Goal: Task Accomplishment & Management: Manage account settings

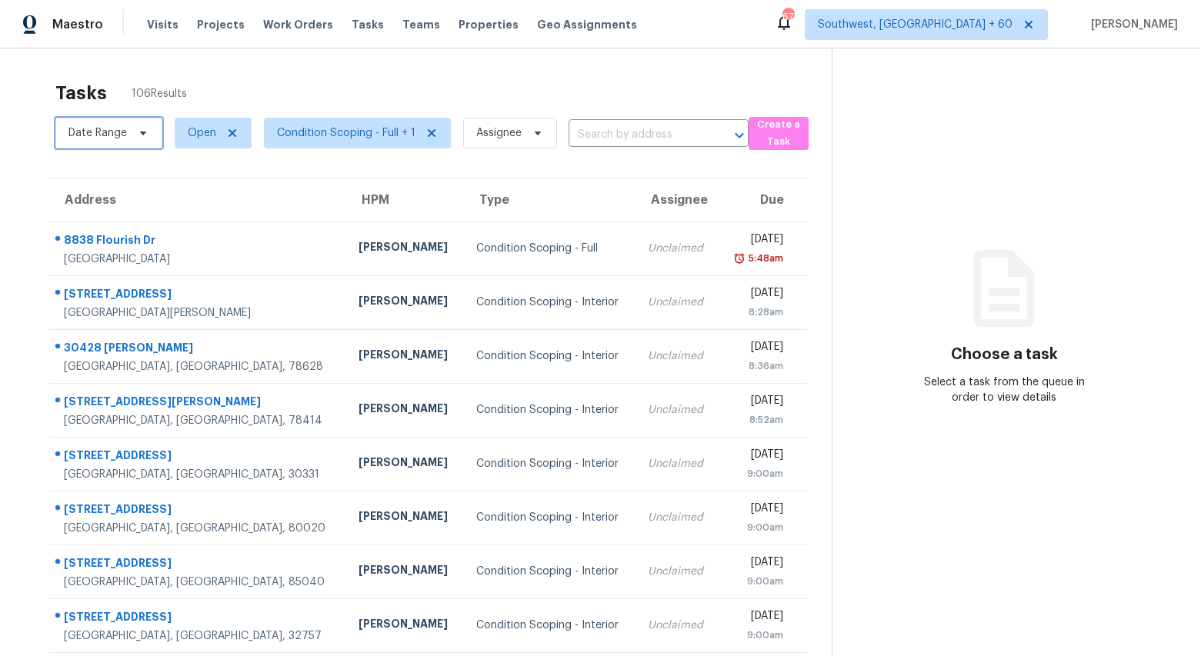
click at [109, 134] on span "Date Range" at bounding box center [97, 132] width 58 height 15
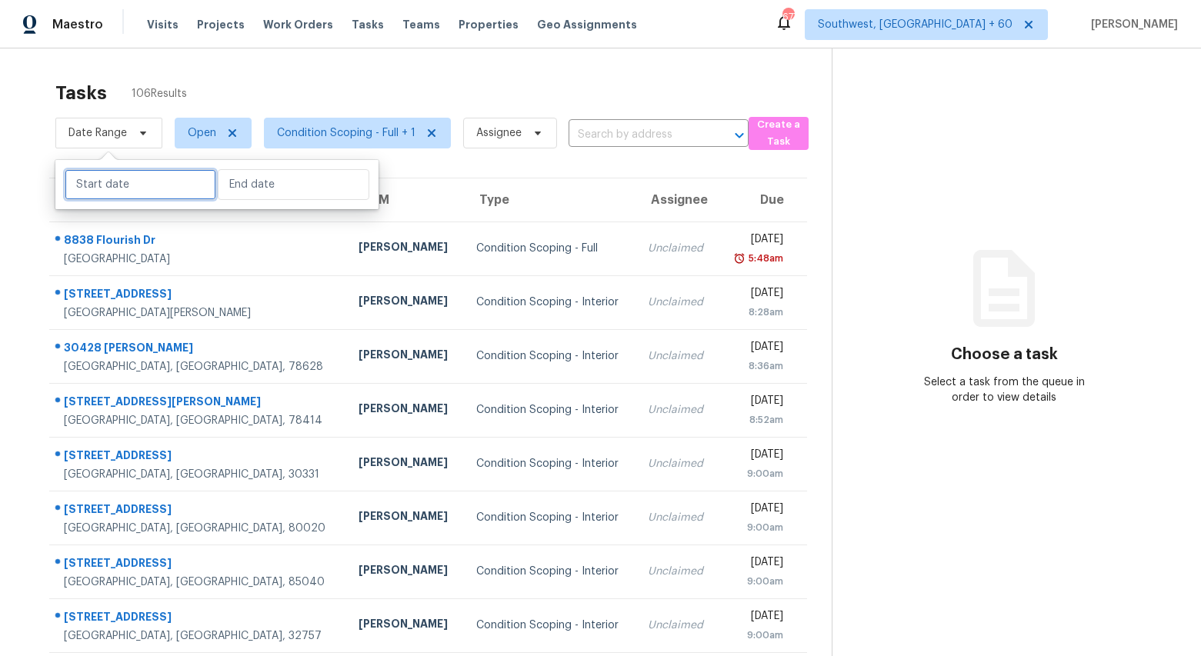
click at [118, 184] on input "text" at bounding box center [141, 184] width 152 height 31
select select "8"
select select "2025"
select select "9"
select select "2025"
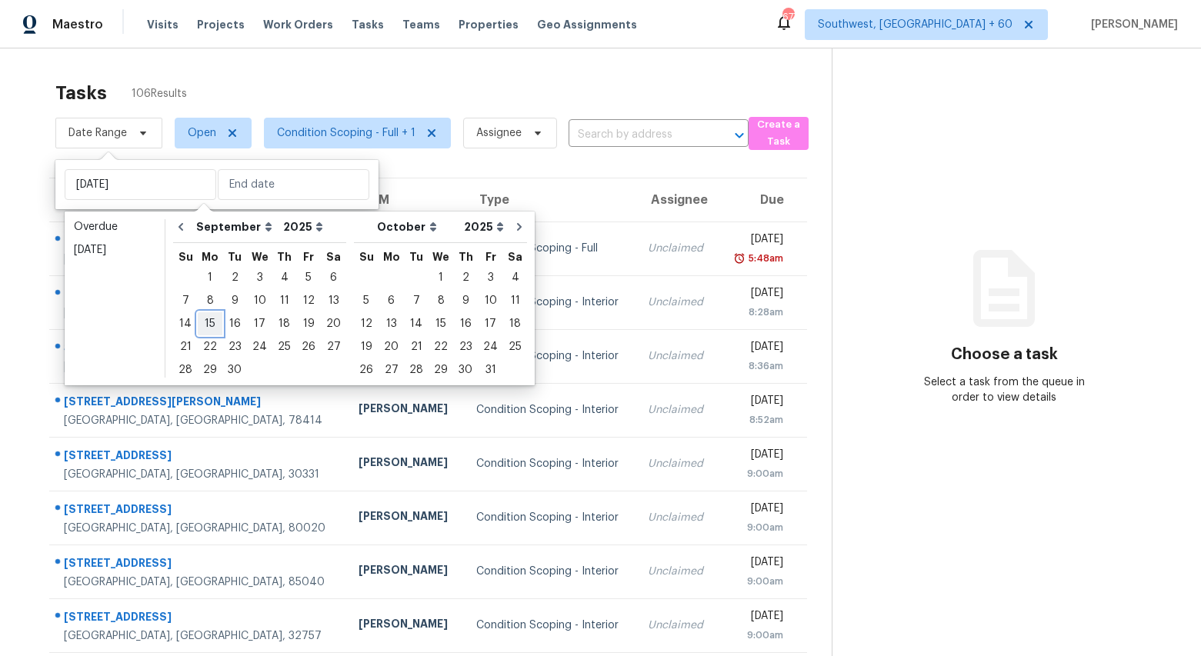
click at [207, 324] on div "15" at bounding box center [210, 324] width 25 height 22
type input "Mon, Sep 15"
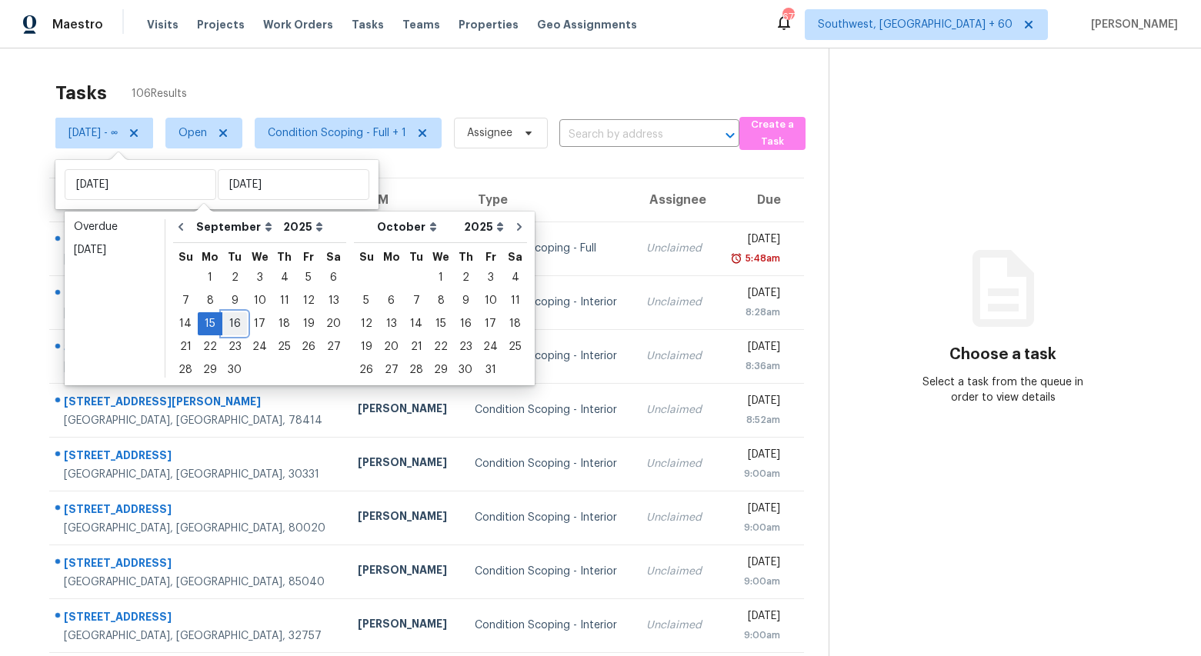
click at [234, 327] on div "16" at bounding box center [234, 324] width 25 height 22
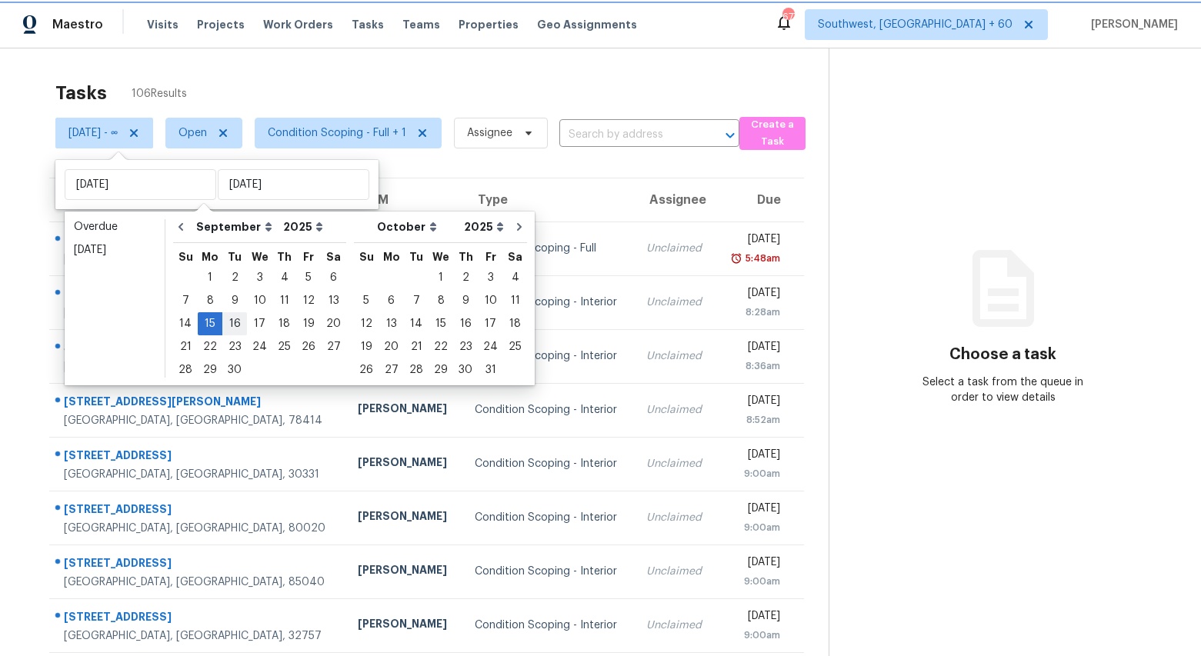
type input "Tue, Sep 16"
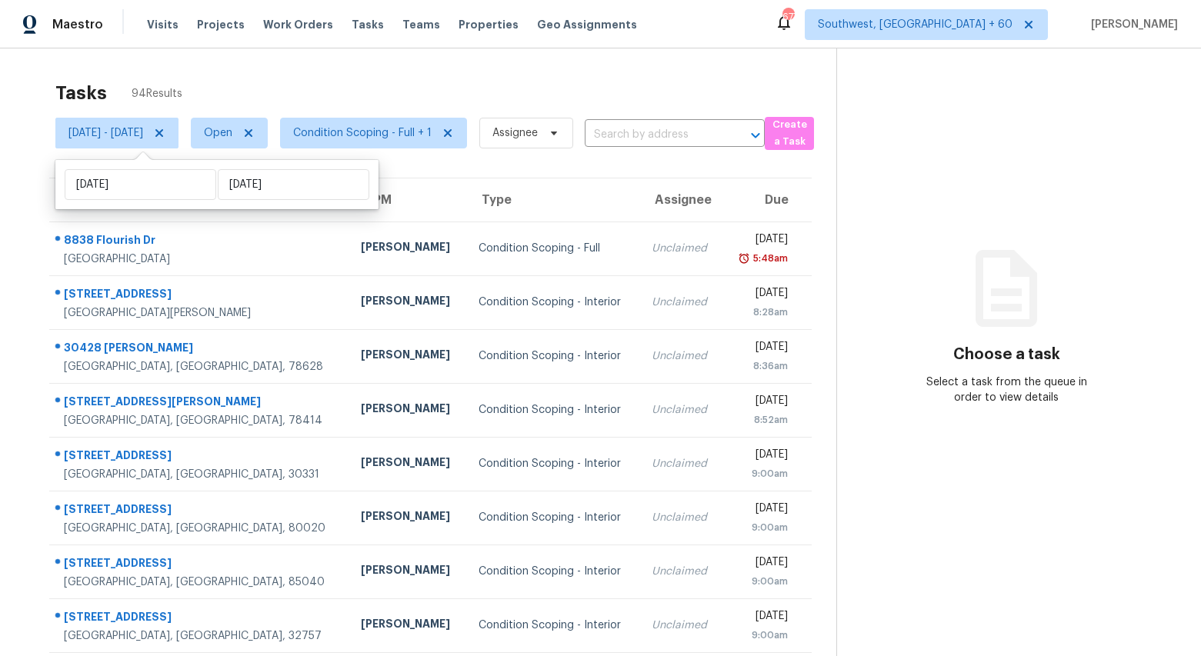
click at [307, 81] on div "Tasks 94 Results" at bounding box center [445, 93] width 781 height 40
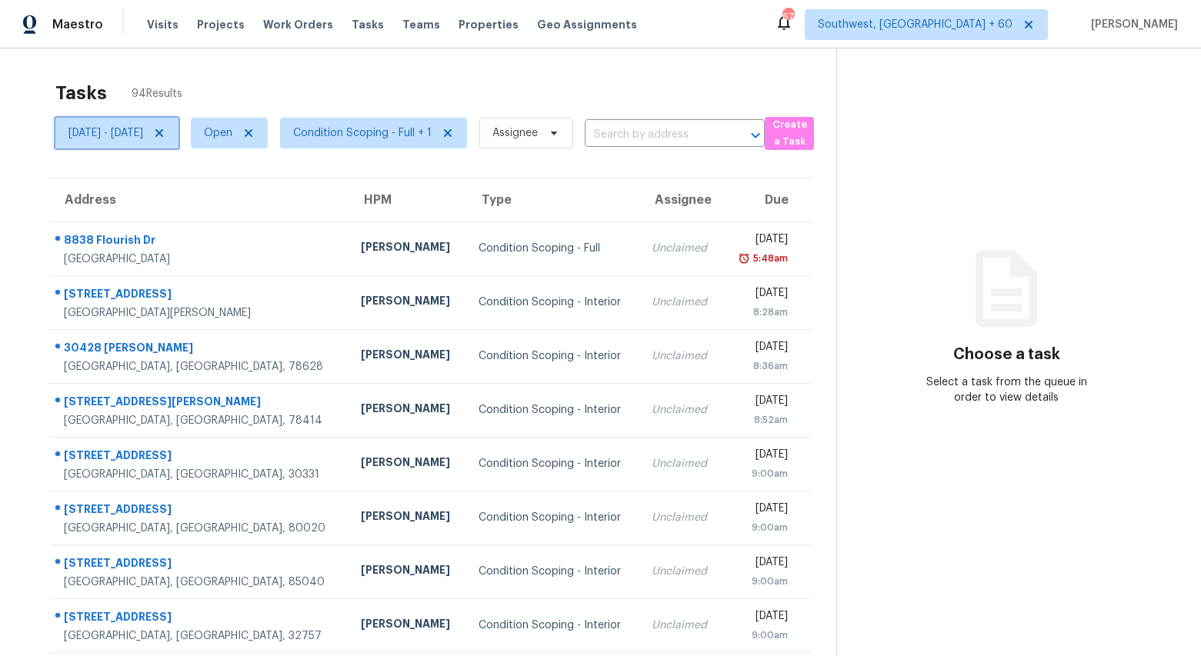
click at [137, 132] on span "Mon, Sep 15 - Tue, Sep 16" at bounding box center [105, 132] width 75 height 15
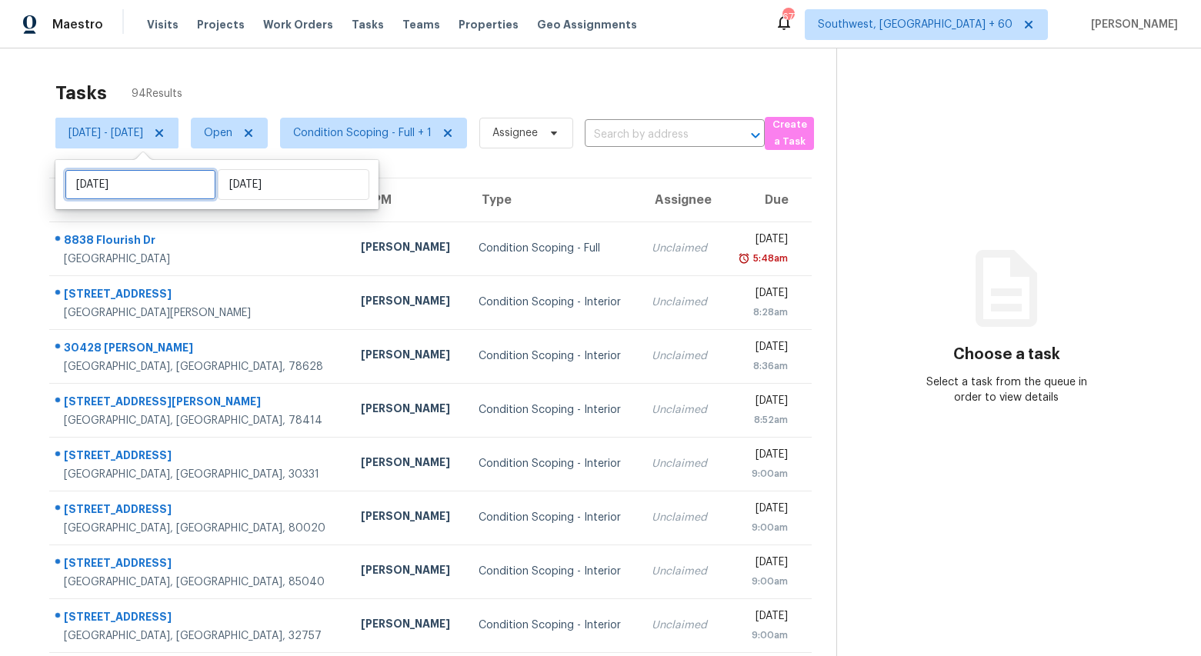
click at [157, 179] on input "[DATE]" at bounding box center [141, 184] width 152 height 31
select select "8"
select select "2025"
select select "9"
select select "2025"
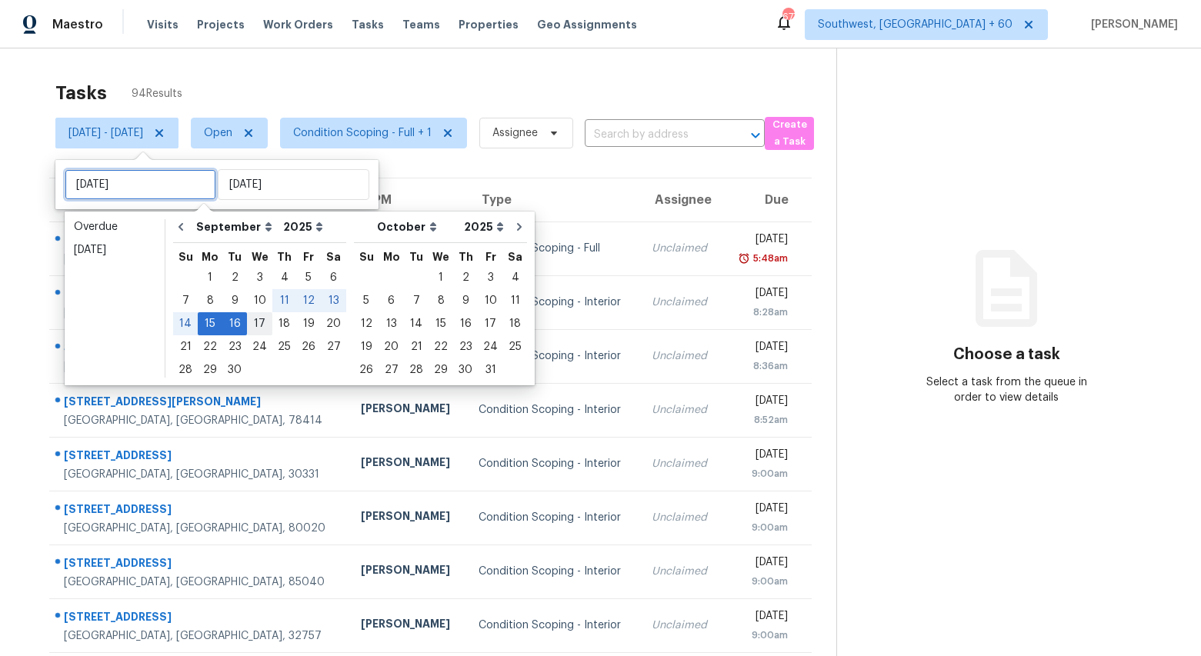
type input "Wed, Sep 17"
click at [255, 321] on div "17" at bounding box center [259, 324] width 25 height 22
type input "[DATE]"
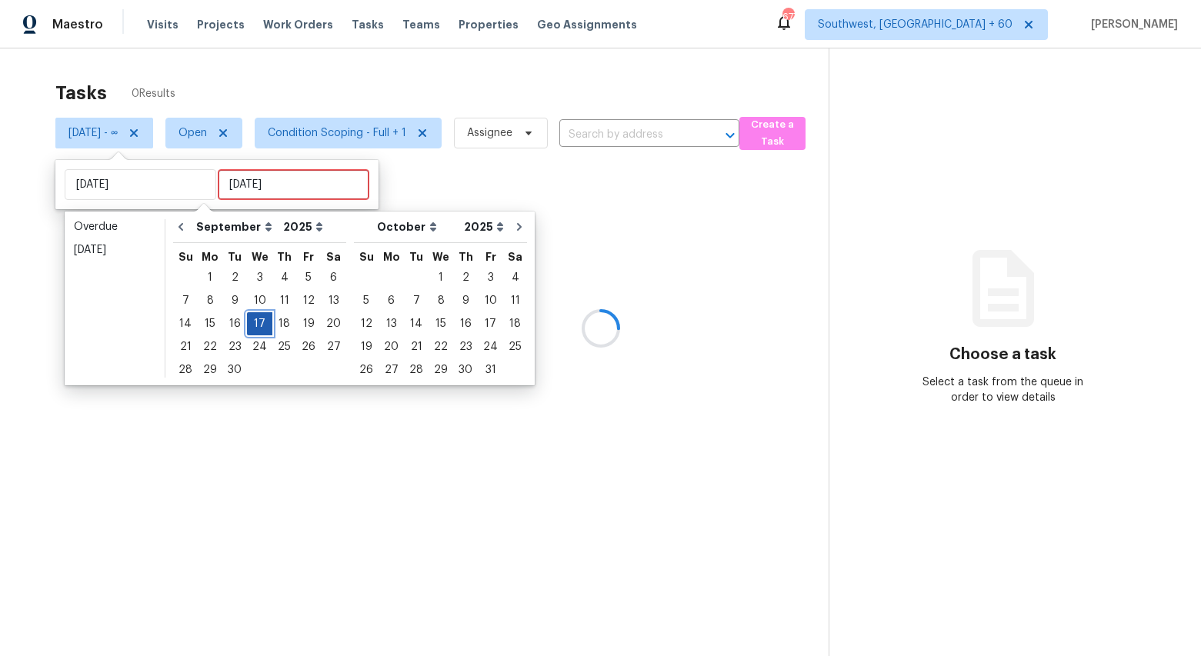
click at [255, 321] on div "17" at bounding box center [259, 324] width 25 height 22
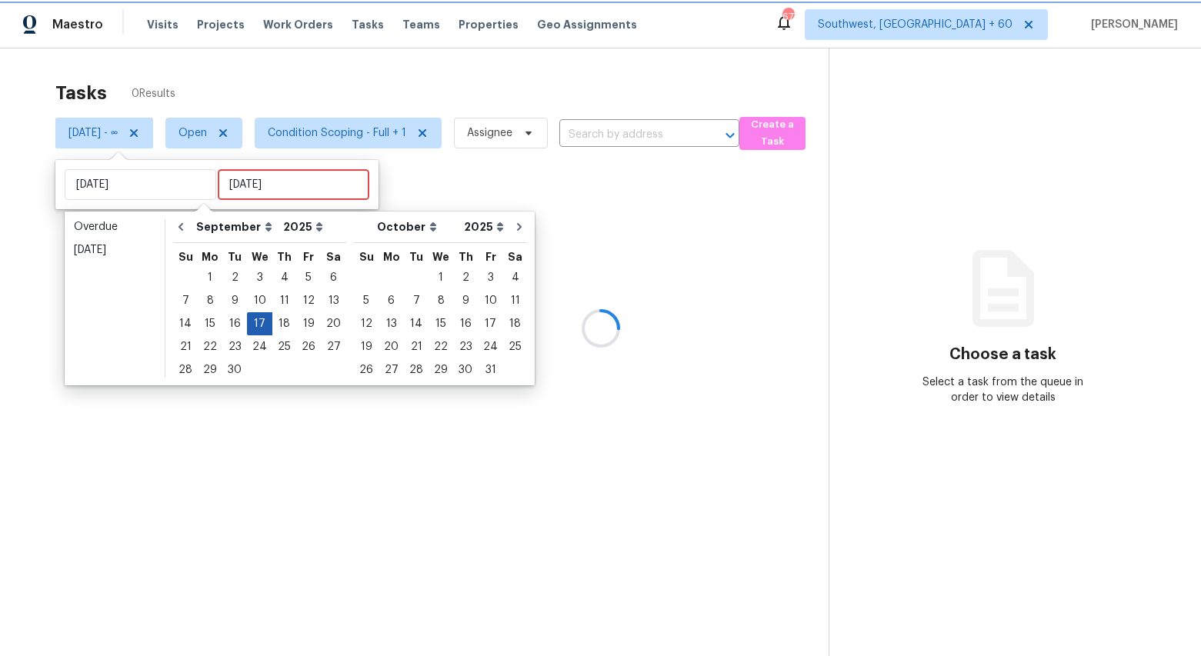
type input "Wed, Sep 17"
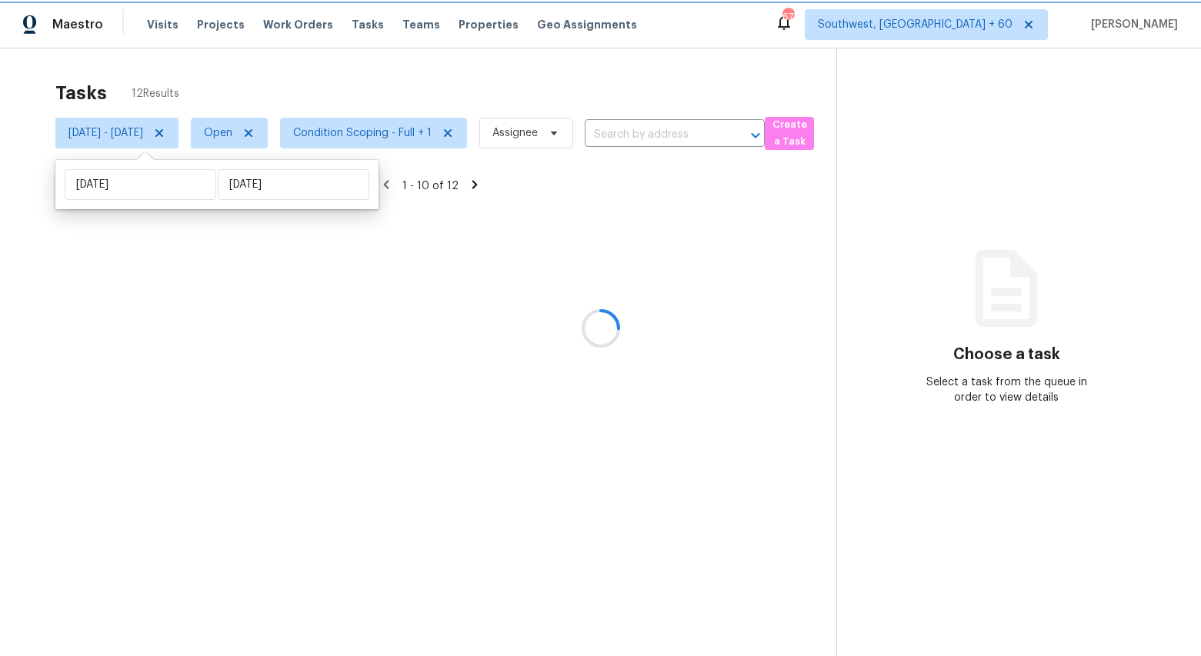
click at [288, 80] on div "Tasks 12 Results" at bounding box center [445, 93] width 781 height 40
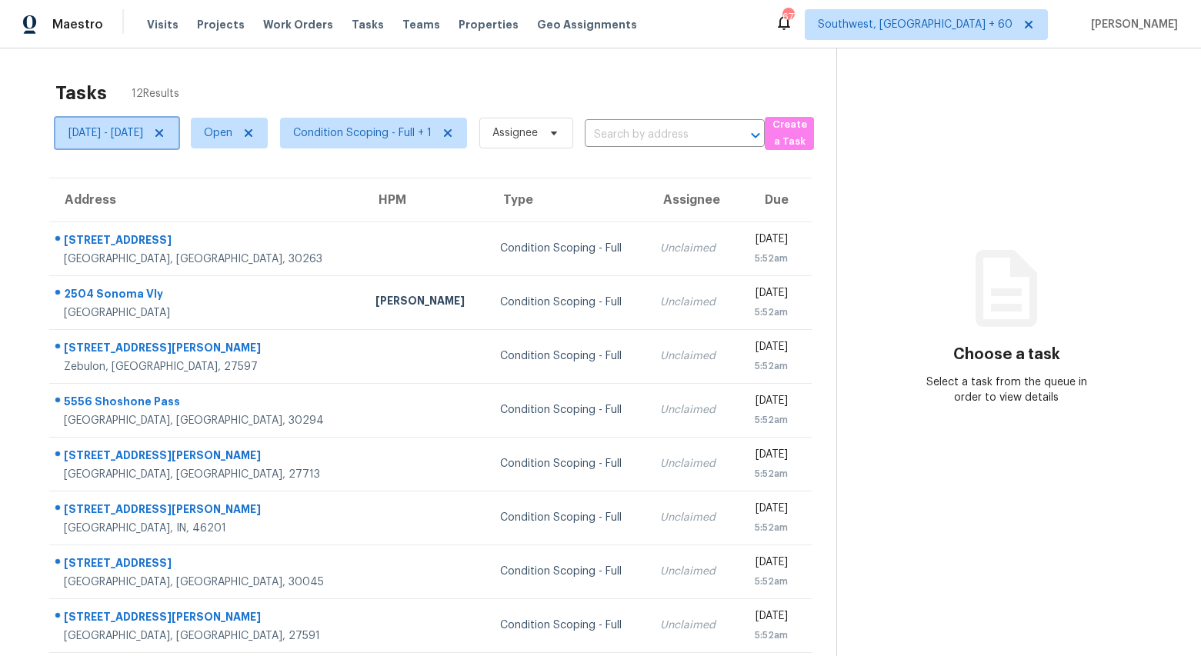
click at [143, 136] on span "[DATE] - [DATE]" at bounding box center [105, 132] width 75 height 15
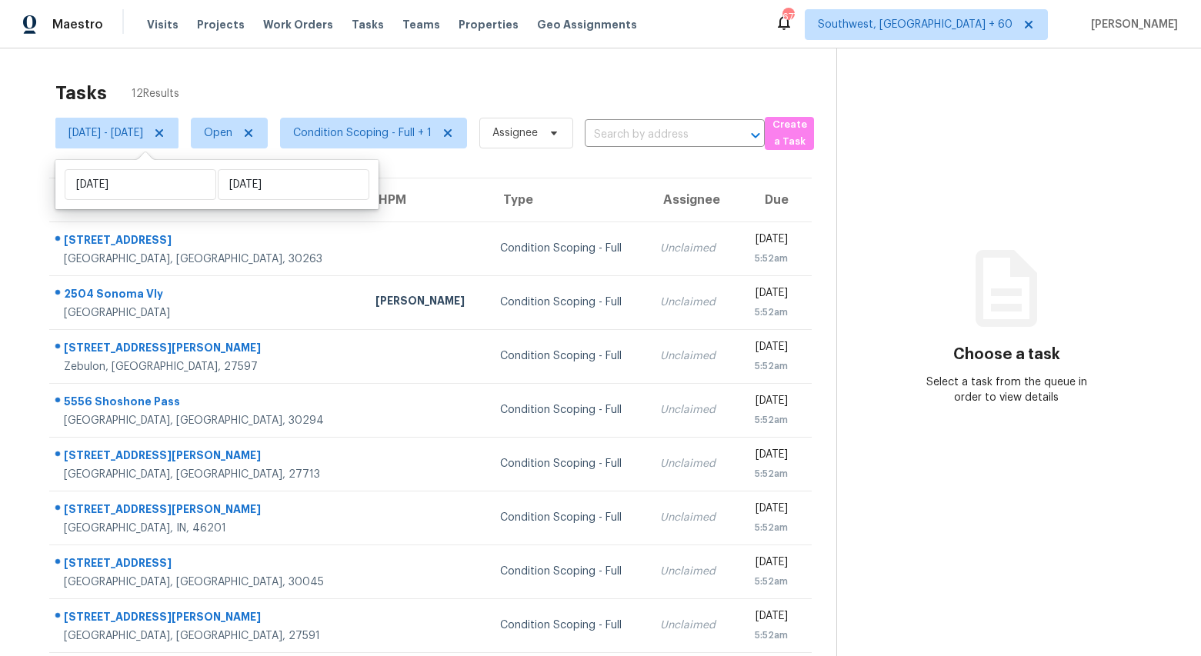
click at [416, 64] on div "Tasks 12 Results Wed, Sep 17 - Wed, Sep 17 Open Condition Scoping - Full + 1 As…" at bounding box center [600, 424] width 1201 height 753
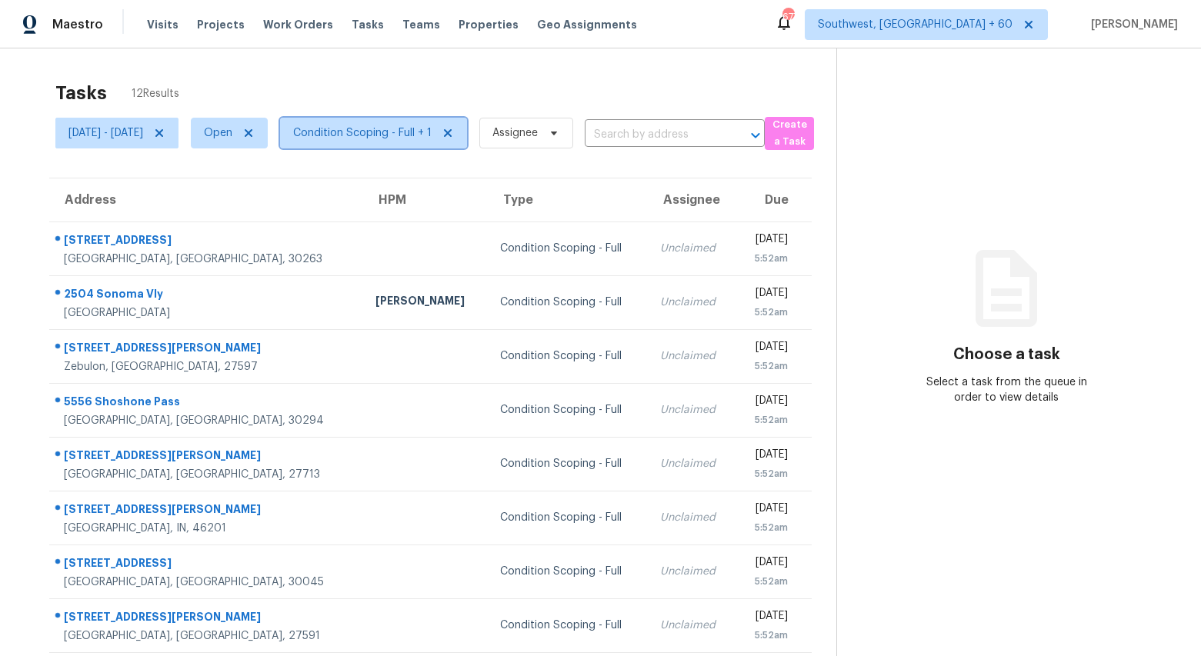
click at [432, 137] on span "Condition Scoping - Full + 1" at bounding box center [362, 132] width 138 height 15
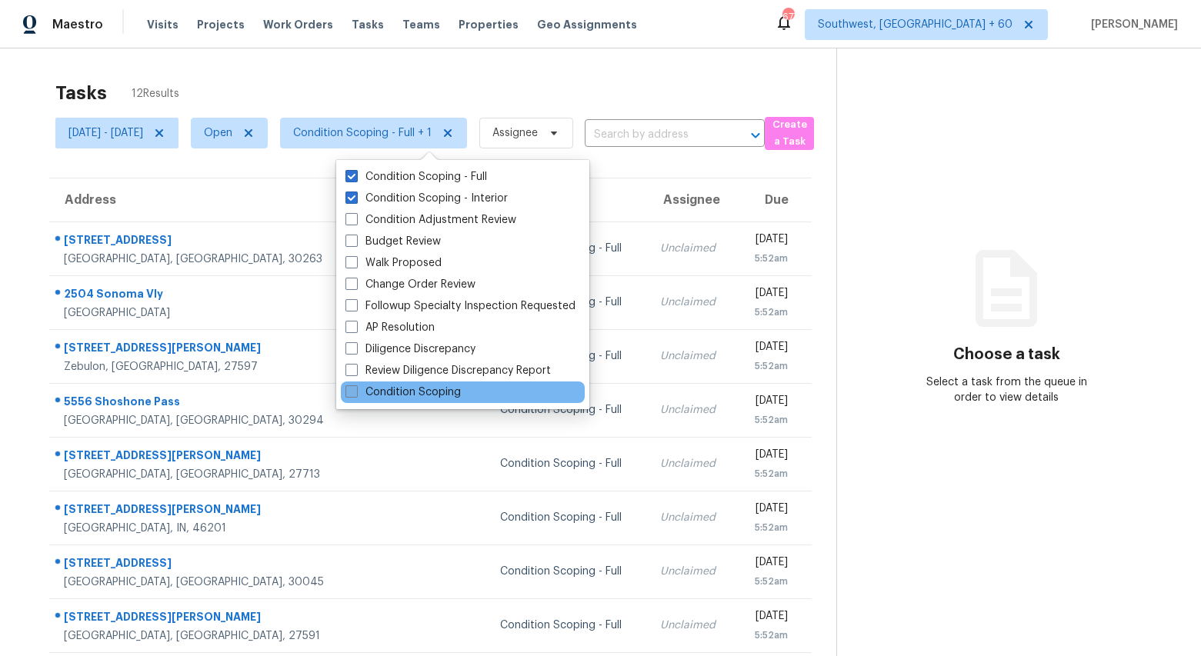
click at [440, 392] on label "Condition Scoping" at bounding box center [402, 392] width 115 height 15
click at [355, 392] on input "Condition Scoping" at bounding box center [350, 390] width 10 height 10
checkbox input "true"
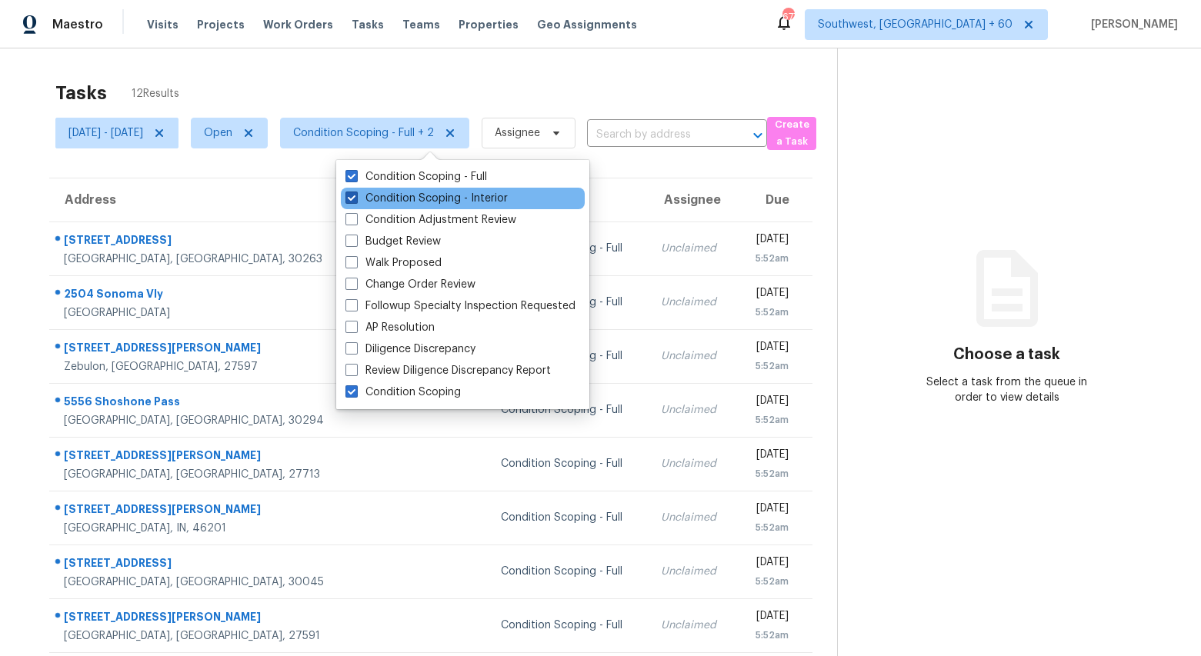
click at [417, 202] on label "Condition Scoping - Interior" at bounding box center [426, 198] width 162 height 15
click at [355, 201] on input "Condition Scoping - Interior" at bounding box center [350, 196] width 10 height 10
checkbox input "false"
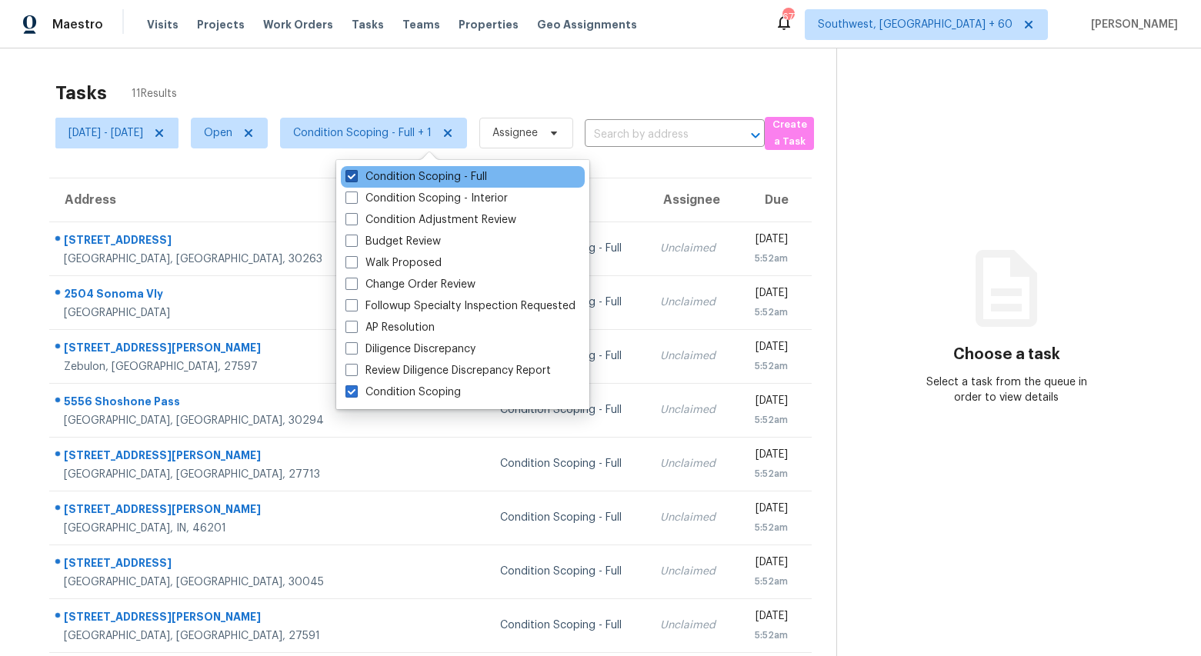
click at [414, 177] on label "Condition Scoping - Full" at bounding box center [416, 176] width 142 height 15
click at [355, 177] on input "Condition Scoping - Full" at bounding box center [350, 174] width 10 height 10
checkbox input "false"
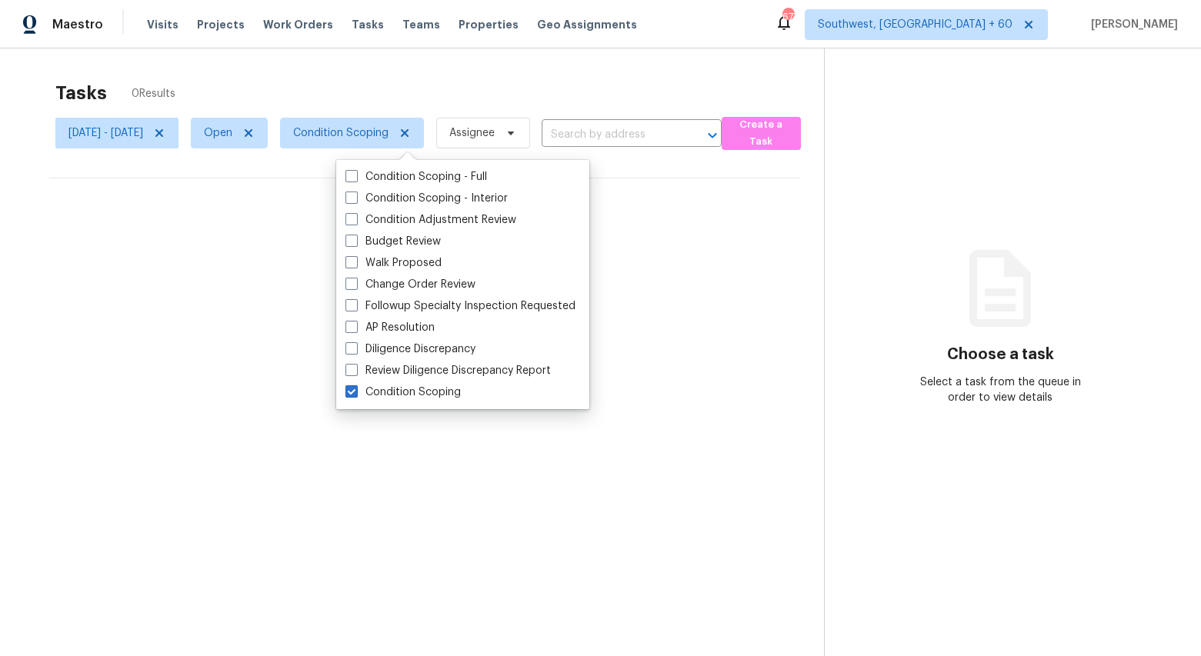
click at [235, 75] on div "Tasks 0 Results" at bounding box center [439, 93] width 769 height 40
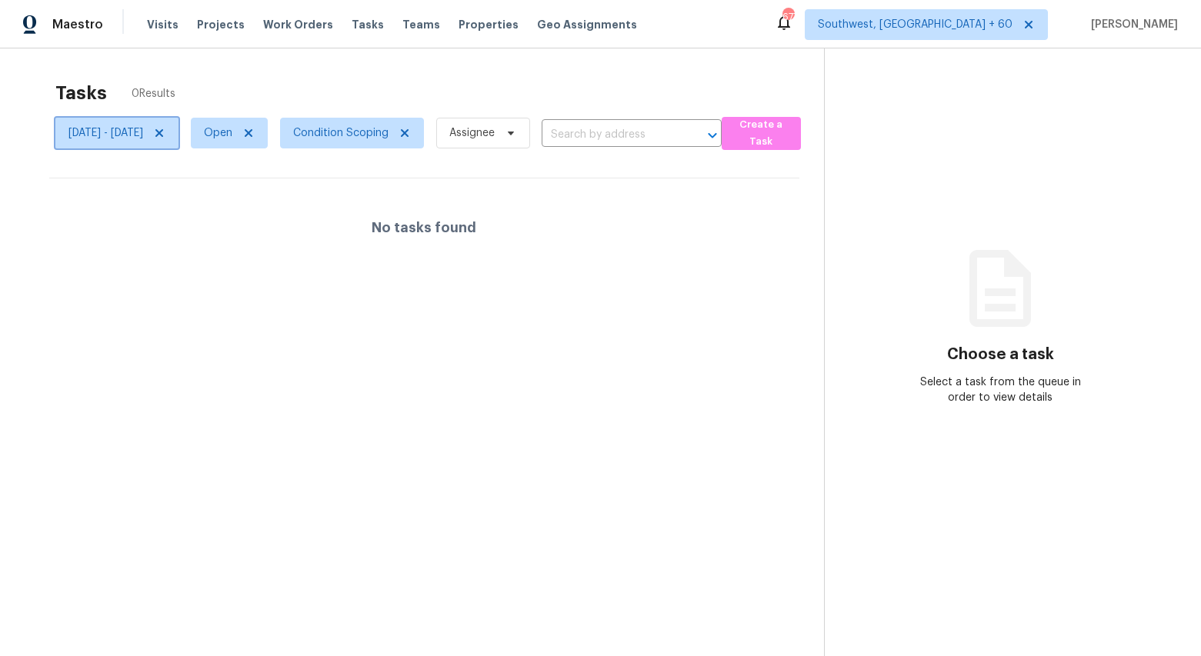
click at [163, 134] on icon at bounding box center [159, 133] width 8 height 8
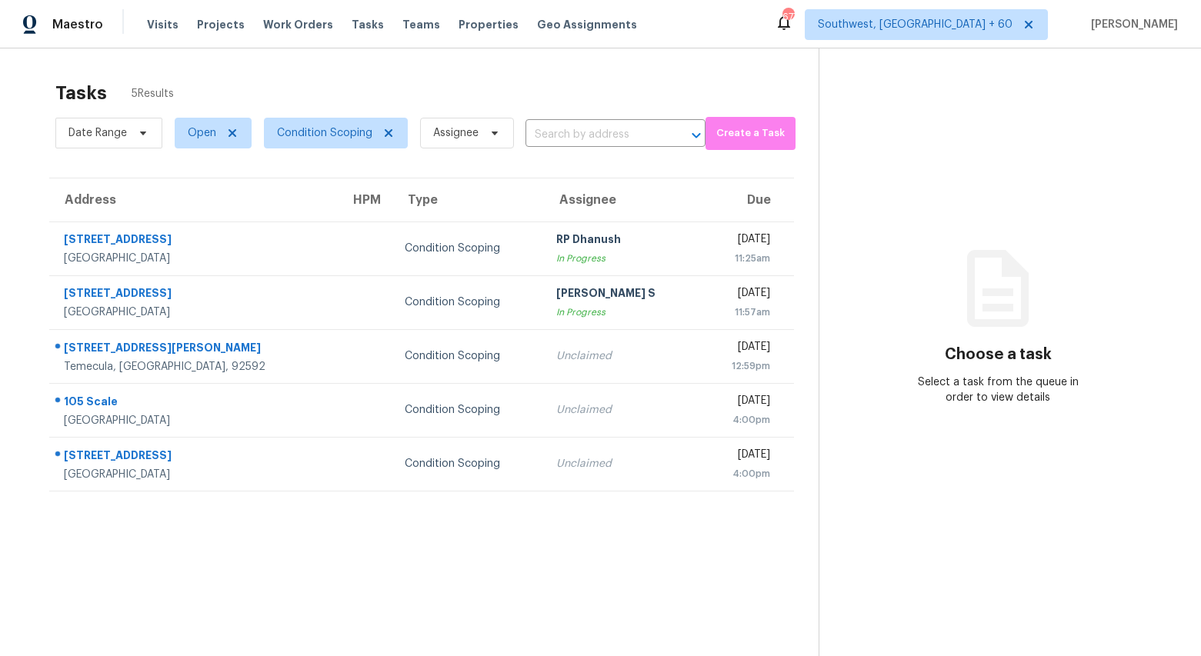
click at [238, 69] on div "Tasks 5 Results Date Range Open Condition Scoping Assignee ​ Create a Task Addr…" at bounding box center [600, 376] width 1201 height 656
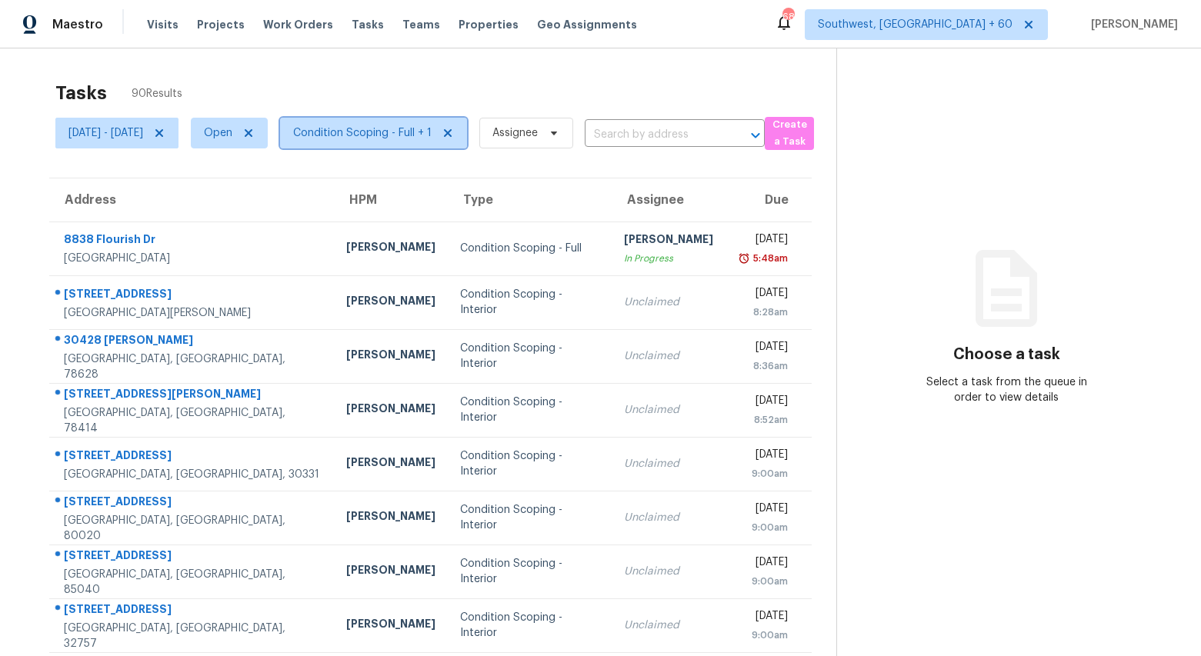
click at [369, 138] on span "Condition Scoping - Full + 1" at bounding box center [362, 132] width 138 height 15
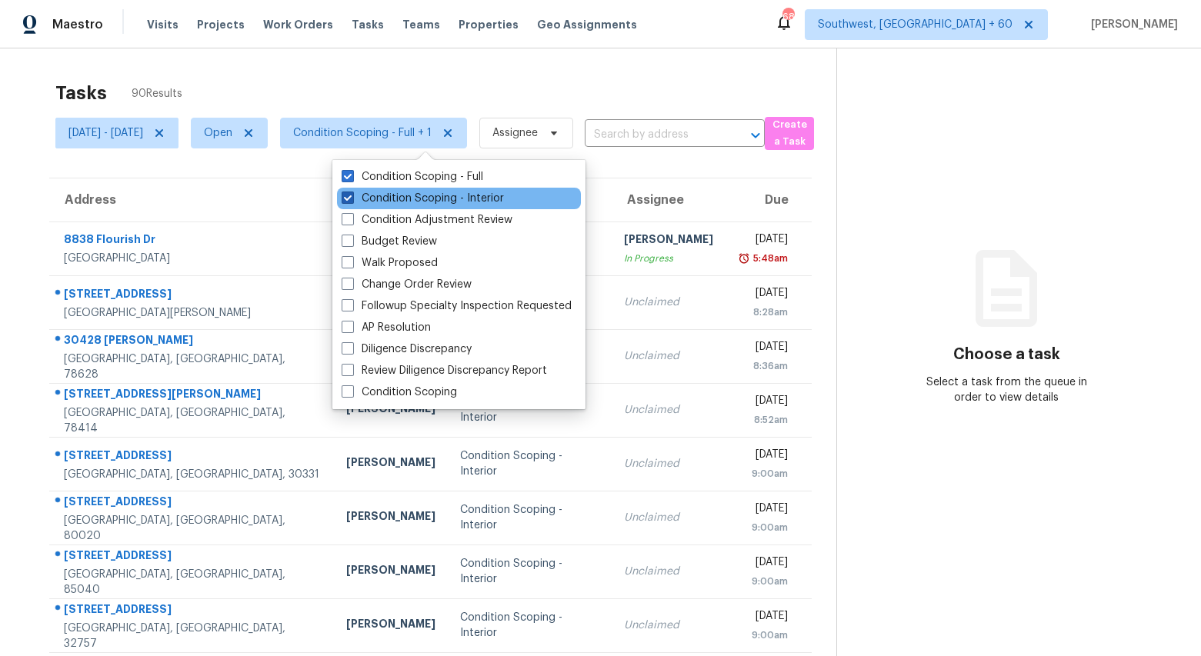
click at [393, 202] on label "Condition Scoping - Interior" at bounding box center [423, 198] width 162 height 15
click at [352, 201] on input "Condition Scoping - Interior" at bounding box center [347, 196] width 10 height 10
checkbox input "false"
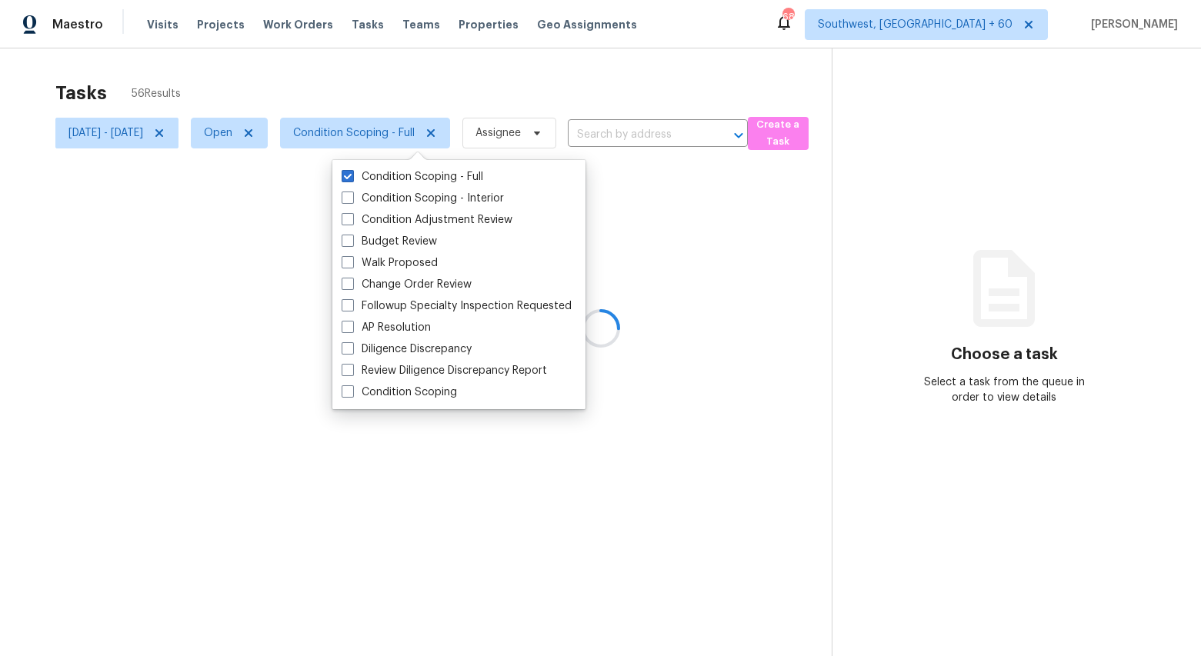
click at [324, 58] on div at bounding box center [600, 328] width 1201 height 656
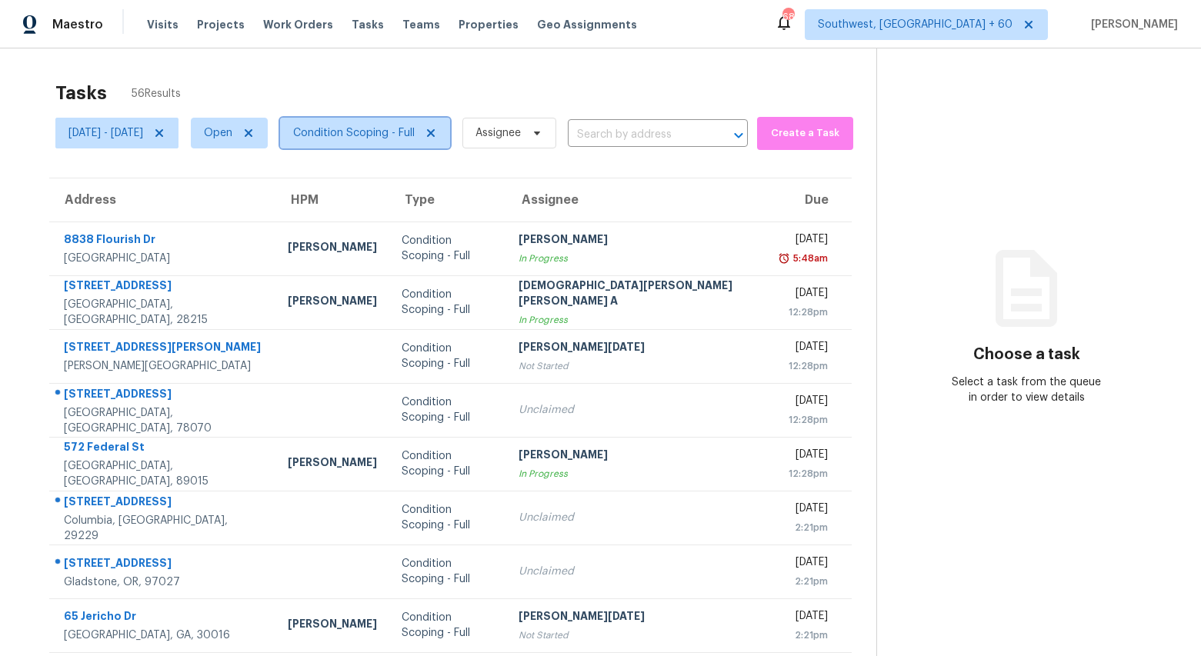
click at [417, 145] on span "Condition Scoping - Full" at bounding box center [365, 133] width 170 height 31
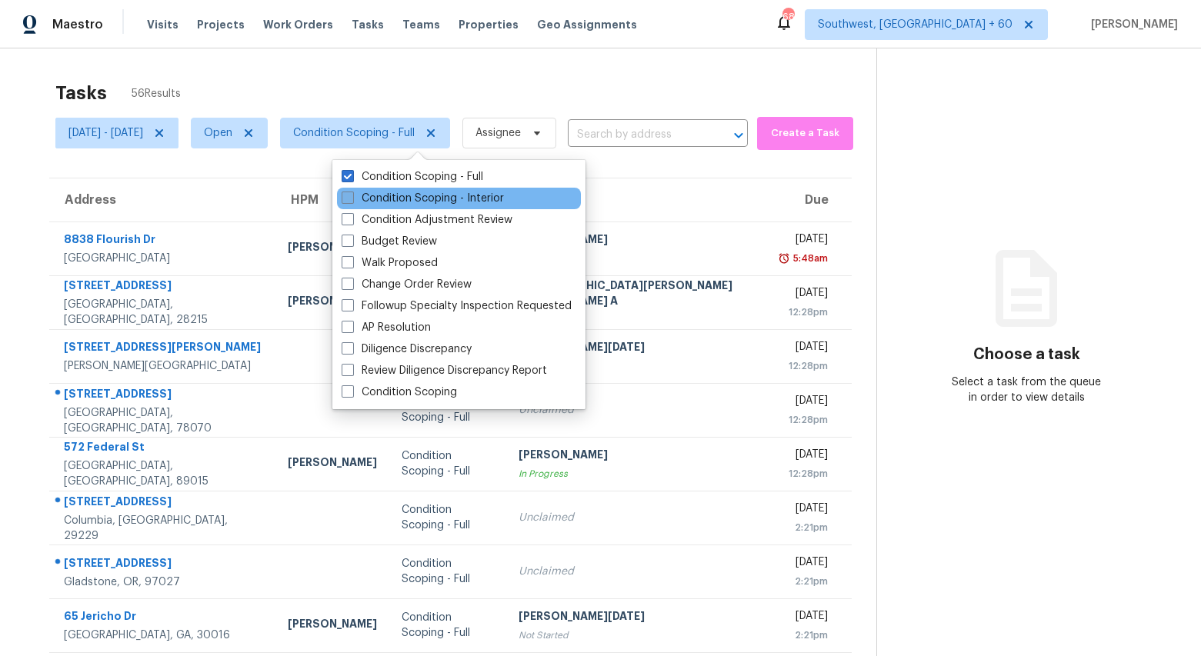
click at [401, 199] on label "Condition Scoping - Interior" at bounding box center [423, 198] width 162 height 15
click at [352, 199] on input "Condition Scoping - Interior" at bounding box center [347, 196] width 10 height 10
checkbox input "true"
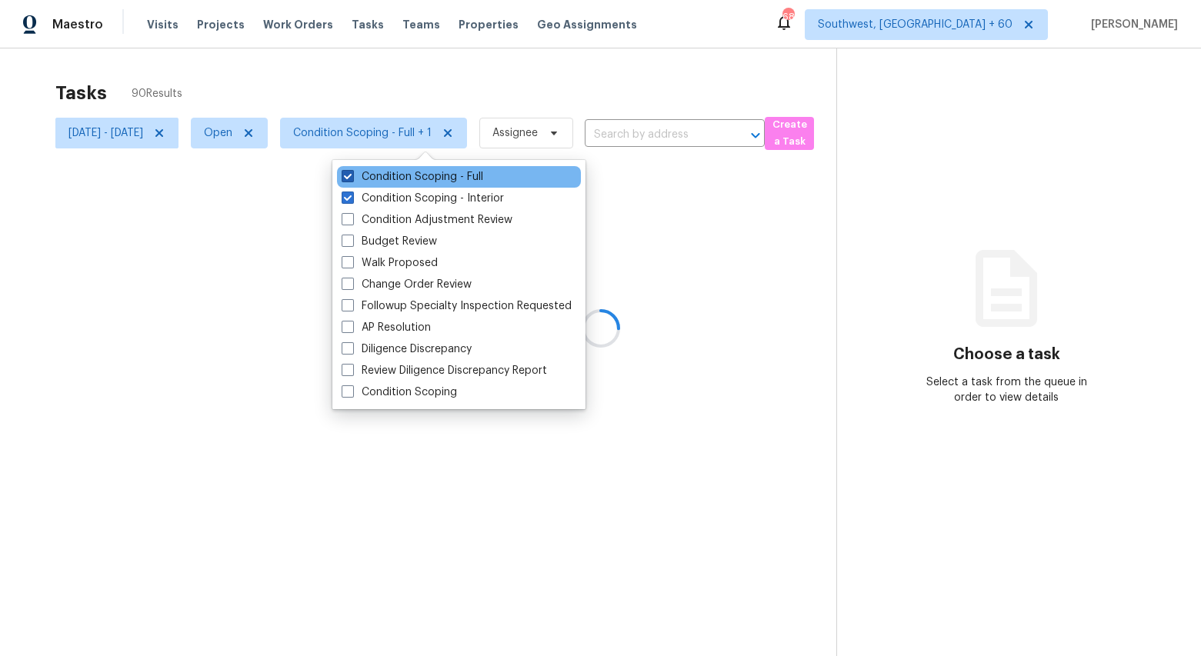
click at [397, 172] on label "Condition Scoping - Full" at bounding box center [413, 176] width 142 height 15
click at [352, 172] on input "Condition Scoping - Full" at bounding box center [347, 174] width 10 height 10
checkbox input "false"
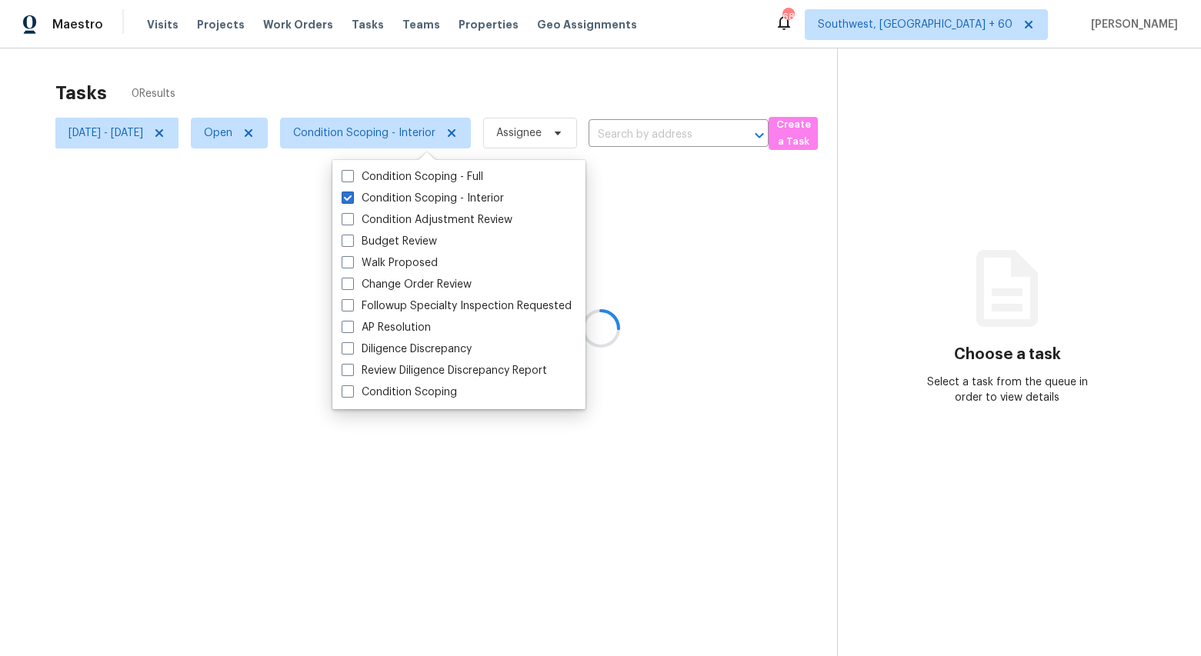
click at [358, 67] on div at bounding box center [600, 328] width 1201 height 656
